Goal: Information Seeking & Learning: Understand process/instructions

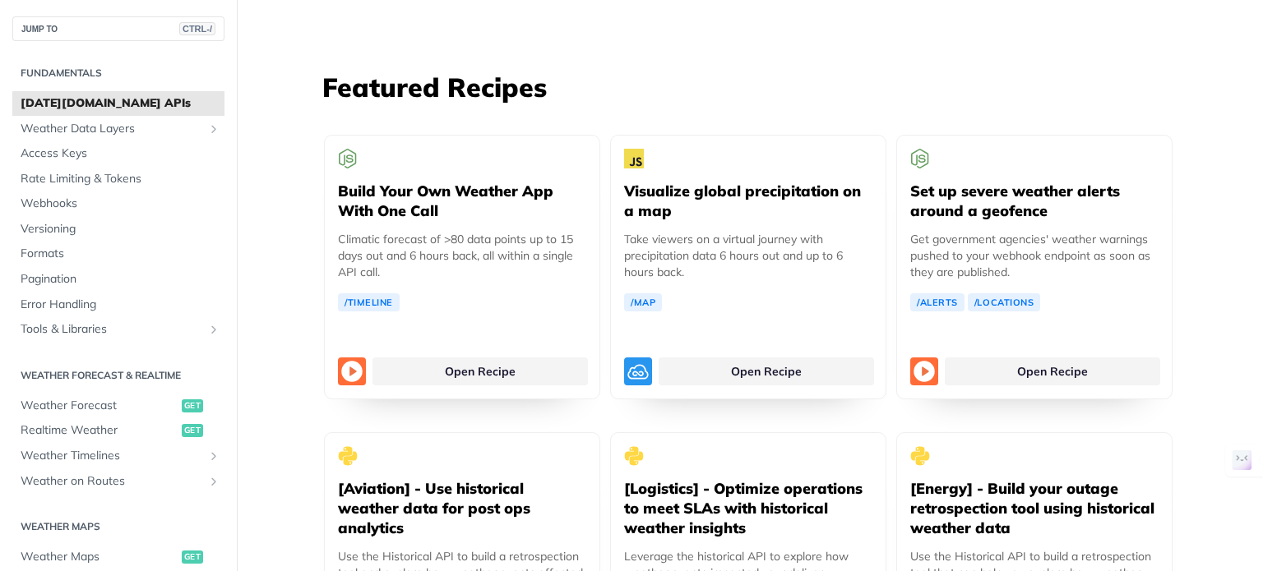
scroll to position [3011, 0]
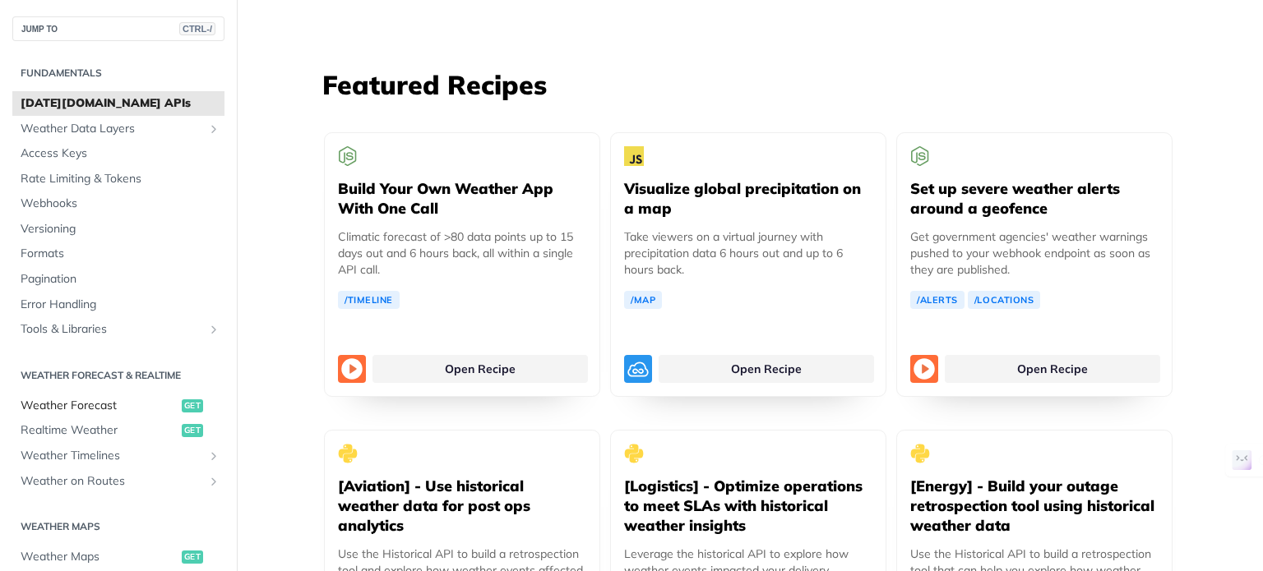
click at [116, 400] on span "Weather Forecast" at bounding box center [99, 406] width 157 height 16
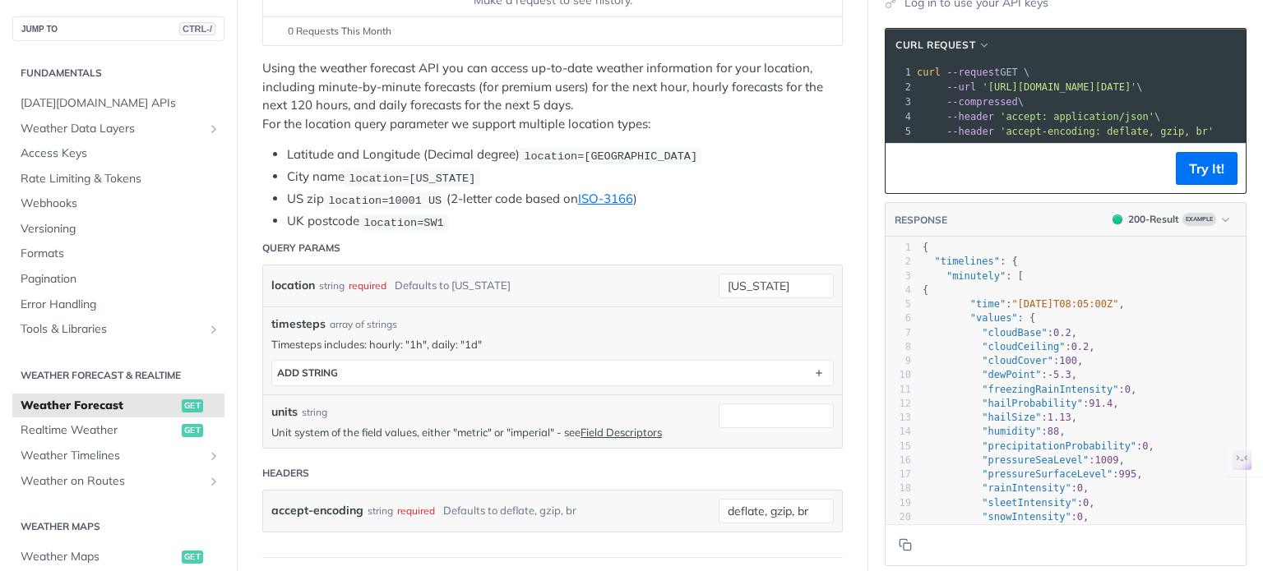
click at [982, 84] on span "'[URL][DOMAIN_NAME][DATE]'" at bounding box center [1059, 87] width 155 height 12
copy div "--url '[URL][DOMAIN_NAME][DATE]' \ 3"
click at [1197, 226] on span "Example" at bounding box center [1199, 219] width 34 height 13
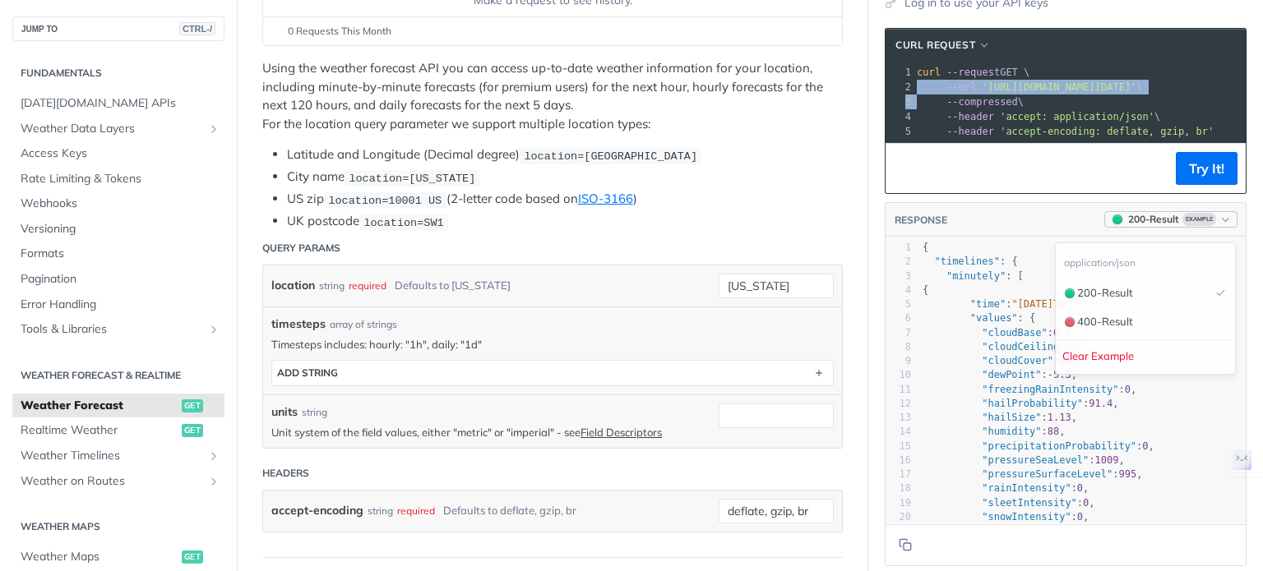
click at [1197, 226] on span "Example" at bounding box center [1199, 219] width 34 height 13
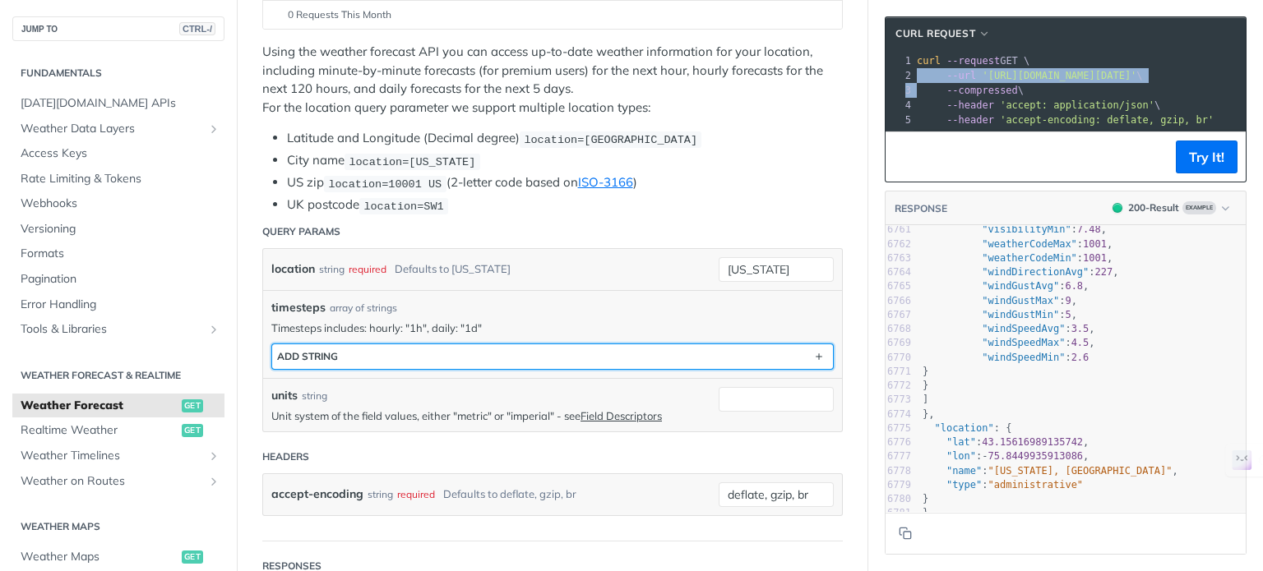
click at [457, 354] on button "ADD string" at bounding box center [552, 356] width 561 height 25
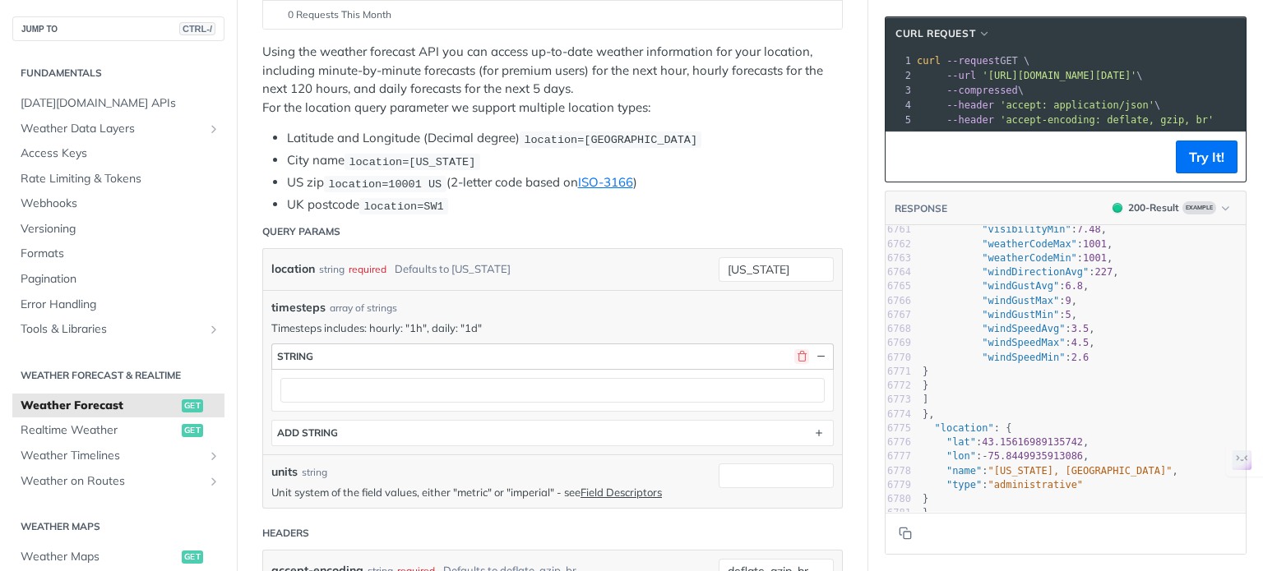
click at [794, 355] on button "button" at bounding box center [801, 356] width 15 height 15
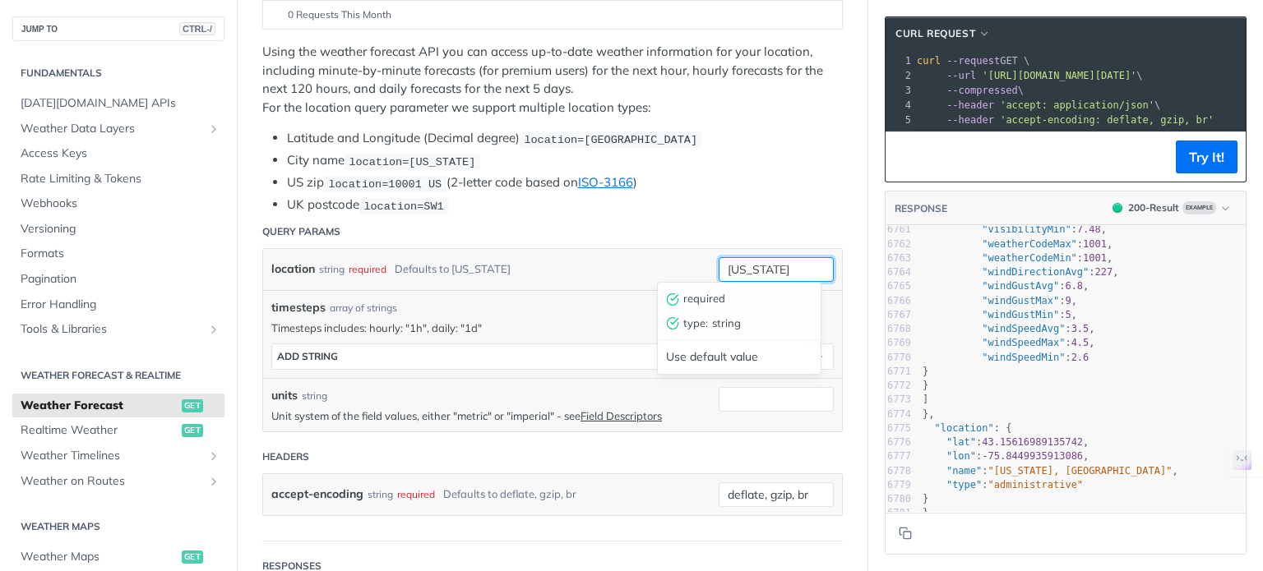
click at [772, 264] on input "[US_STATE]" at bounding box center [776, 269] width 115 height 25
click at [733, 353] on div "Use default value" at bounding box center [739, 356] width 163 height 25
drag, startPoint x: 779, startPoint y: 258, endPoint x: 661, endPoint y: 262, distance: 118.5
click at [661, 262] on div "location string required Defaults to [US_STATE] [US_STATE] required type : stri…" at bounding box center [552, 269] width 579 height 41
type input "india"
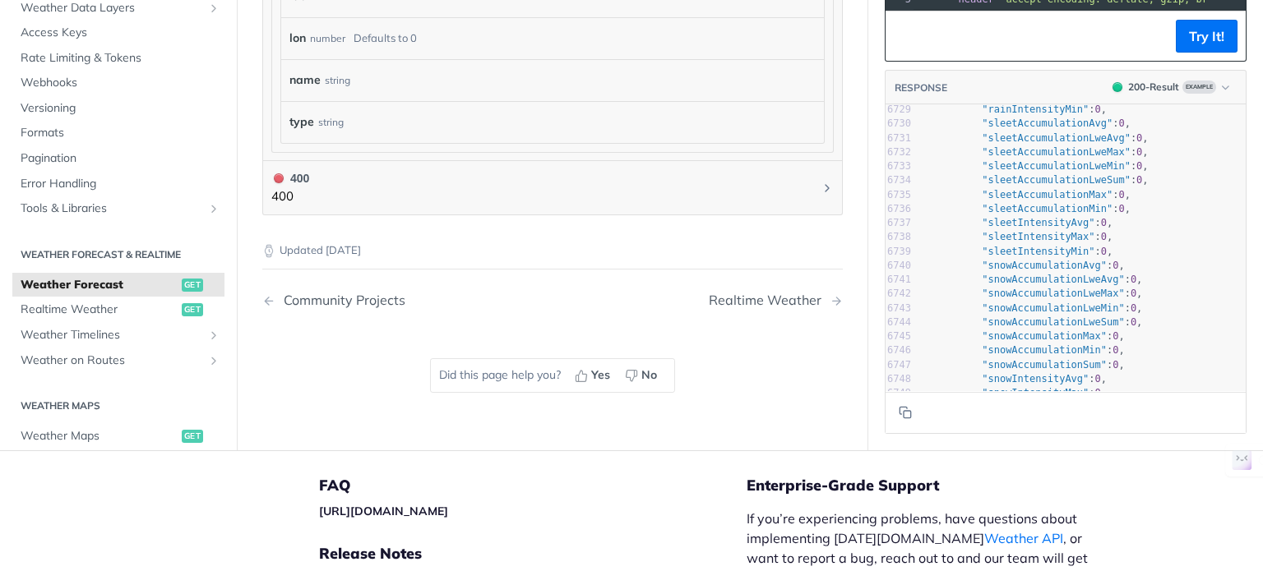
scroll to position [95463, 0]
